Goal: Navigation & Orientation: Go to known website

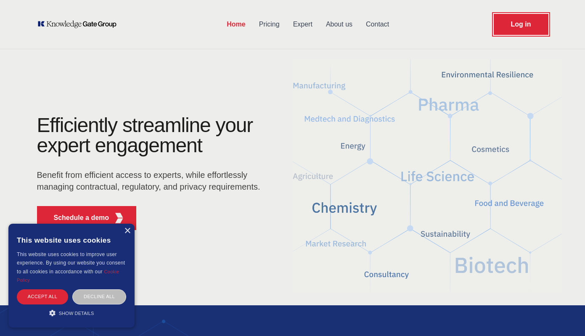
click at [517, 29] on link "Log in" at bounding box center [521, 24] width 55 height 21
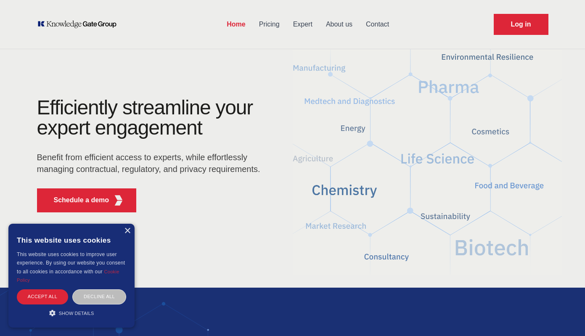
scroll to position [19, 0]
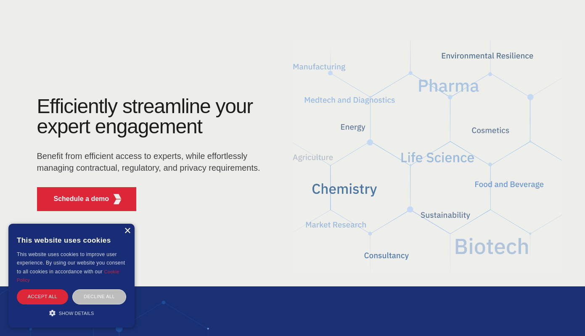
click at [127, 230] on div "×" at bounding box center [127, 231] width 6 height 6
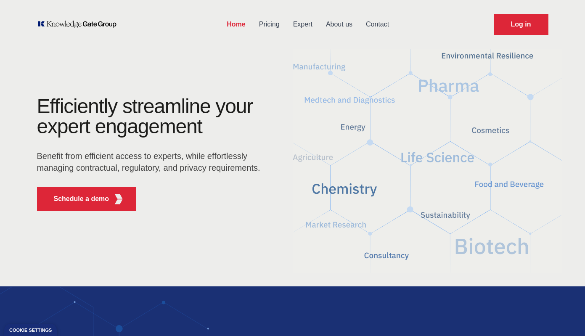
scroll to position [0, 0]
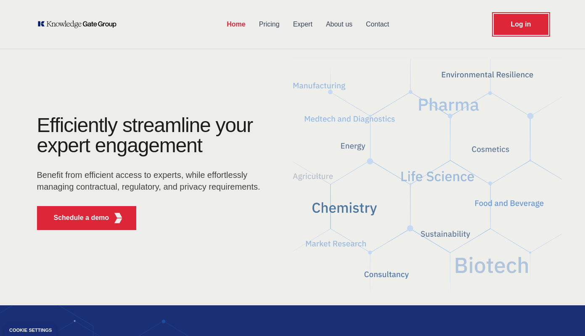
click at [506, 20] on link "Log in" at bounding box center [521, 24] width 55 height 21
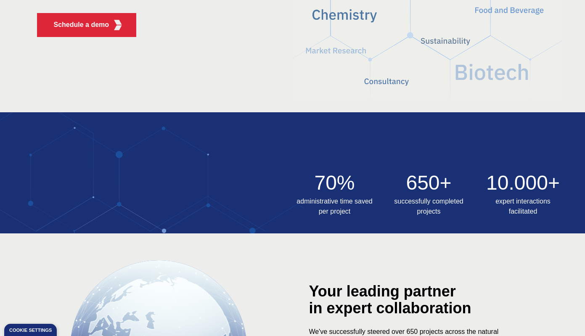
scroll to position [217, 0]
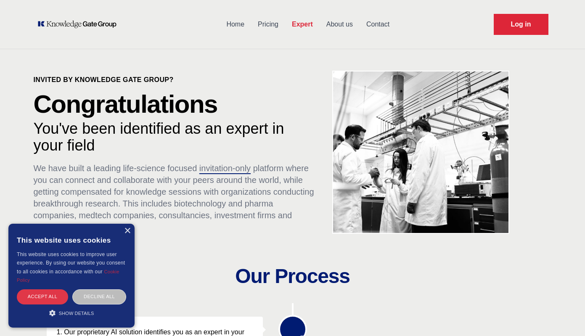
click at [51, 300] on div "Accept all" at bounding box center [42, 296] width 51 height 15
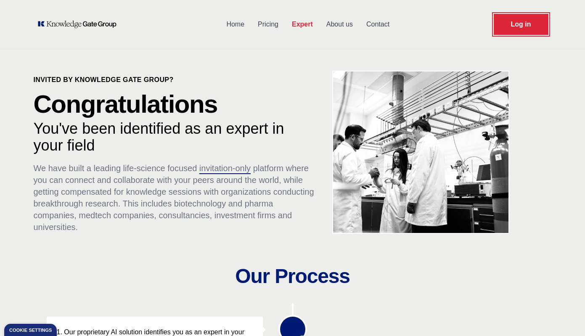
click at [504, 29] on link "Log in" at bounding box center [521, 24] width 55 height 21
